Goal: Task Accomplishment & Management: Manage account settings

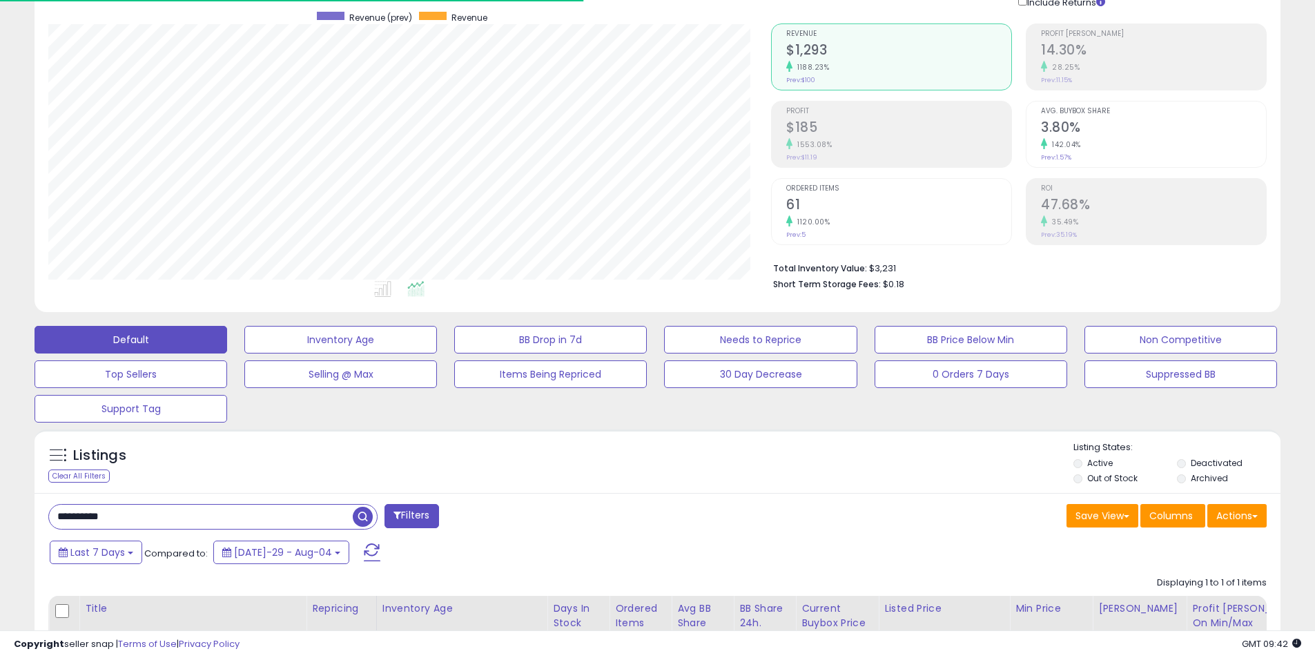
scroll to position [389, 0]
